Goal: Transaction & Acquisition: Purchase product/service

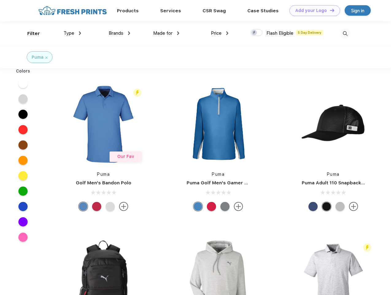
click at [313, 10] on link "Add your Logo Design Tool" at bounding box center [315, 10] width 51 height 11
click at [0, 0] on div "Design Tool" at bounding box center [0, 0] width 0 height 0
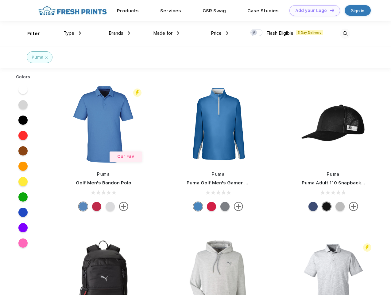
click at [330, 10] on link "Add your Logo Design Tool" at bounding box center [315, 10] width 51 height 11
click at [29, 33] on div "Filter" at bounding box center [33, 33] width 13 height 7
click at [73, 33] on span "Type" at bounding box center [69, 33] width 11 height 6
click at [120, 33] on span "Brands" at bounding box center [116, 33] width 15 height 6
click at [167, 33] on span "Made for" at bounding box center [162, 33] width 19 height 6
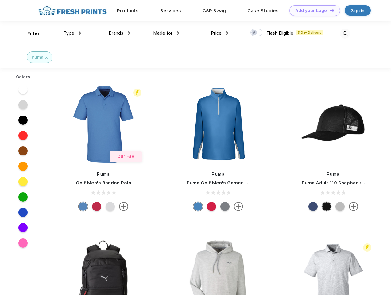
click at [220, 33] on span "Price" at bounding box center [216, 33] width 11 height 6
click at [257, 33] on div at bounding box center [257, 32] width 12 height 7
click at [255, 33] on input "checkbox" at bounding box center [253, 31] width 4 height 4
click at [345, 33] on img at bounding box center [345, 34] width 10 height 10
